Goal: Transaction & Acquisition: Purchase product/service

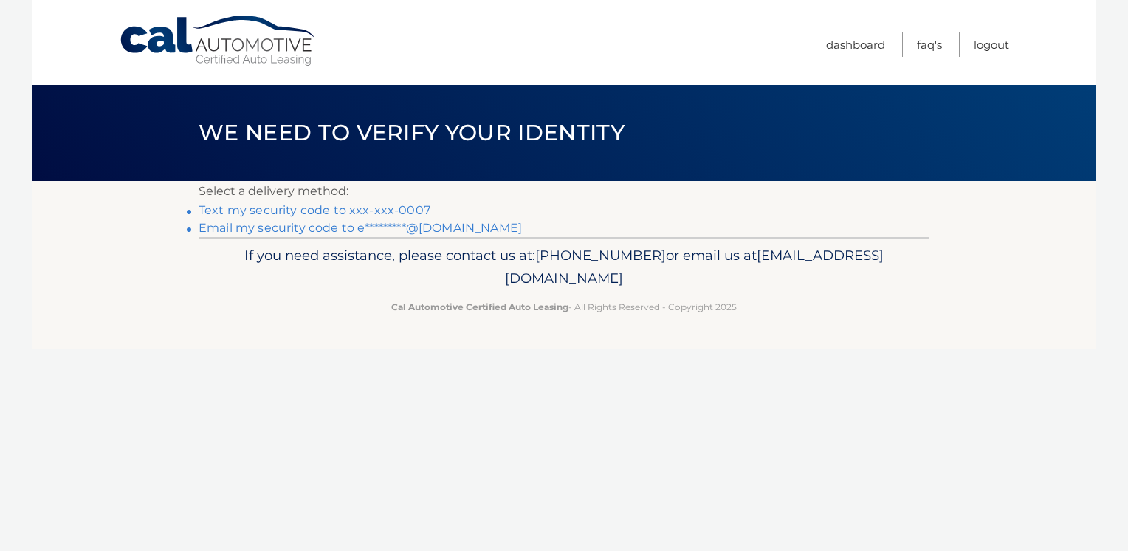
click at [224, 210] on link "Text my security code to xxx-xxx-0007" at bounding box center [315, 210] width 232 height 14
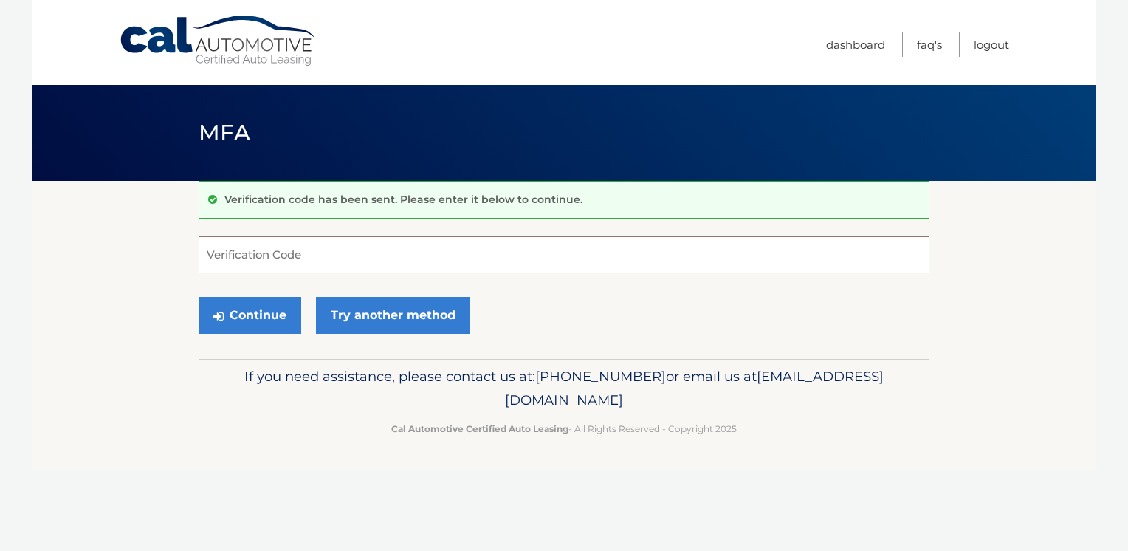
click at [245, 256] on input "Verification Code" at bounding box center [564, 254] width 731 height 37
type input "440865"
click at [248, 320] on button "Continue" at bounding box center [250, 315] width 103 height 37
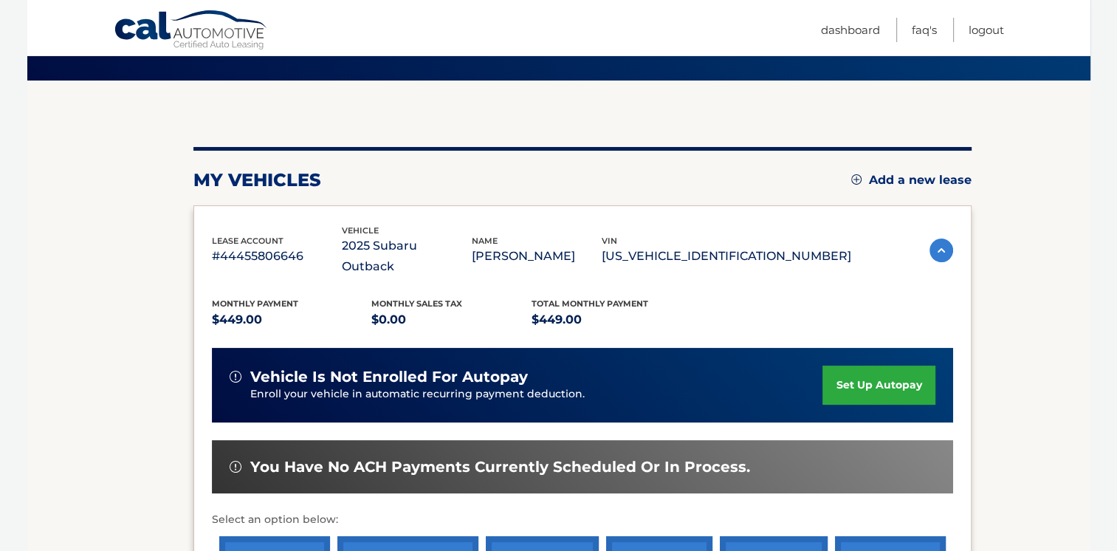
scroll to position [221, 0]
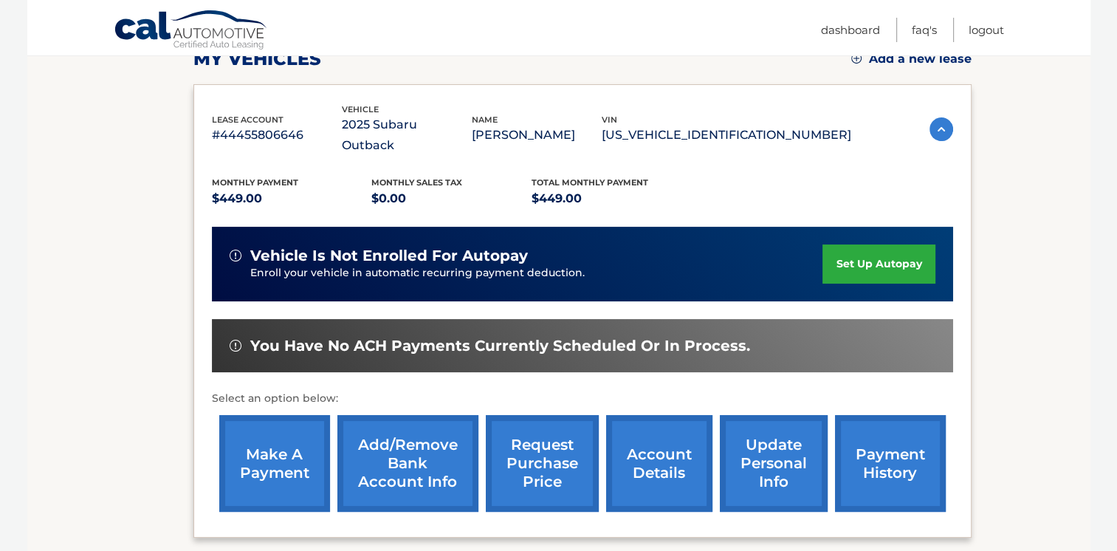
click at [289, 453] on link "make a payment" at bounding box center [274, 463] width 111 height 97
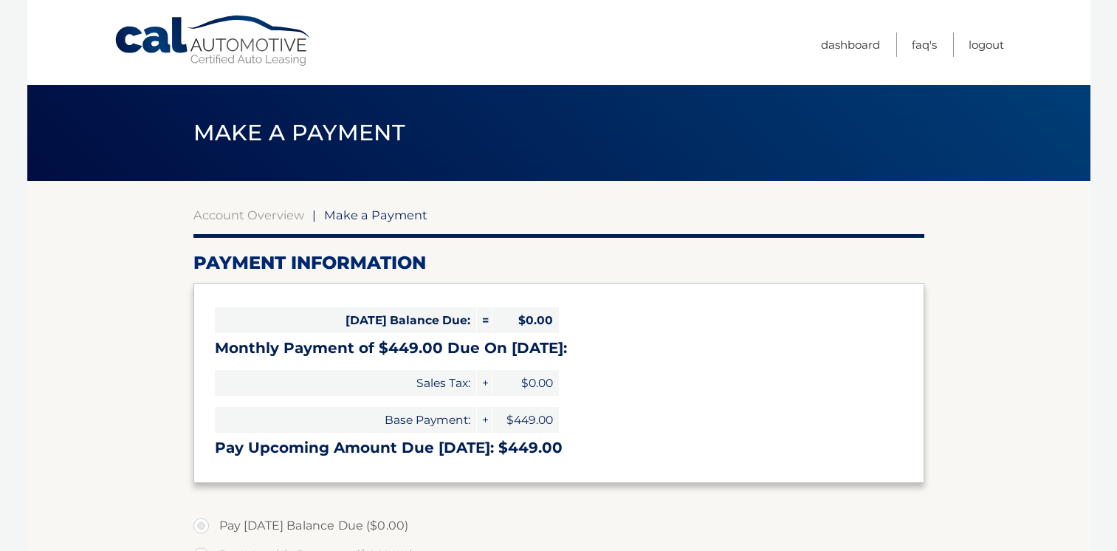
select select "ZjM2NGY2YmUtM2RmNi00NjA3LTg5YTEtNjg2ZmYyZjU3OGI0"
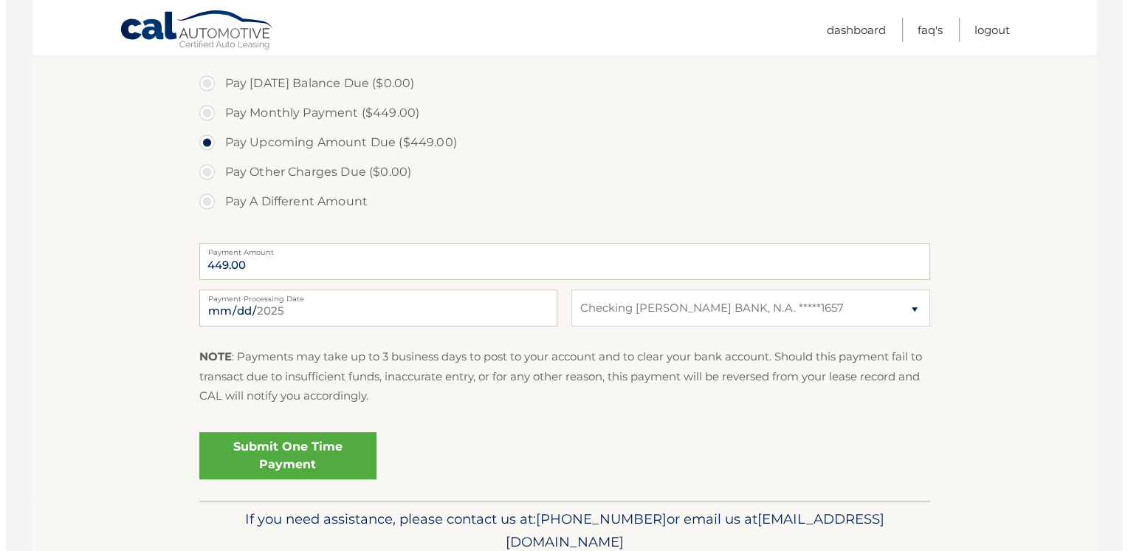
scroll to position [443, 0]
click at [300, 461] on link "Submit One Time Payment" at bounding box center [281, 454] width 177 height 47
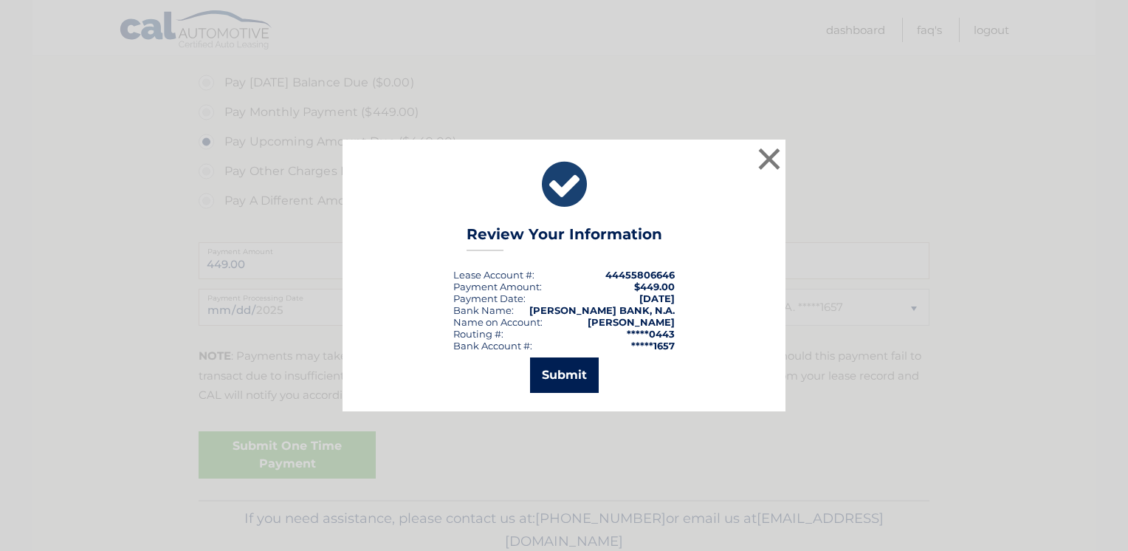
click at [567, 382] on button "Submit" at bounding box center [564, 374] width 69 height 35
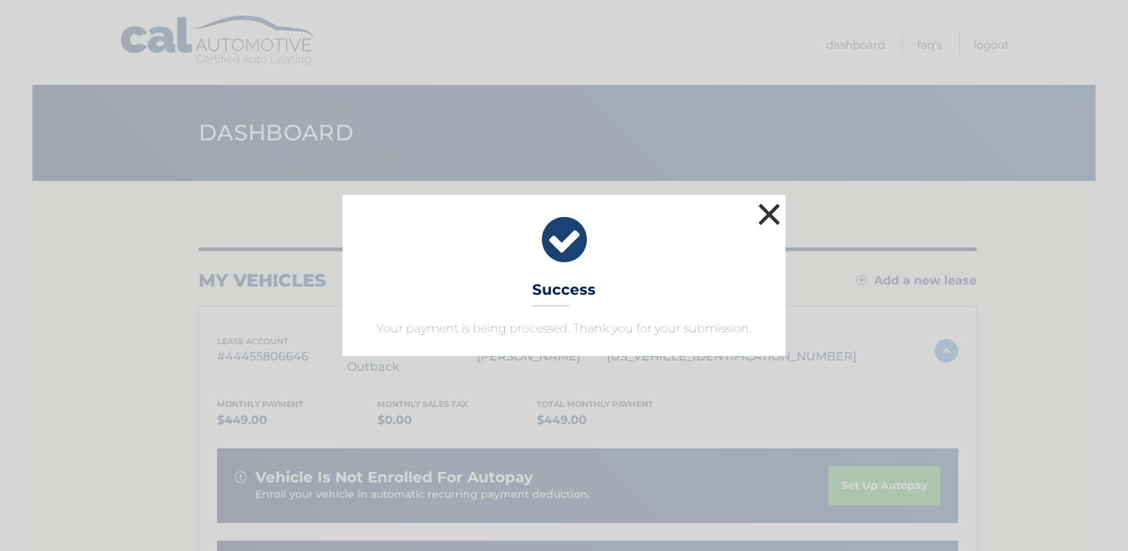
click at [763, 209] on button "×" at bounding box center [769, 214] width 30 height 30
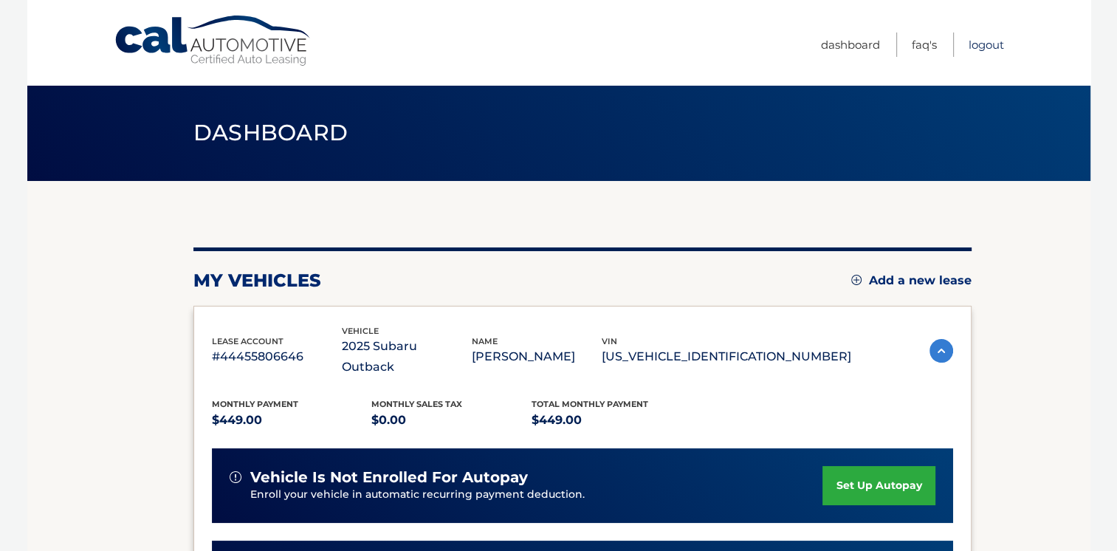
click at [974, 45] on link "Logout" at bounding box center [985, 44] width 35 height 24
